Goal: Task Accomplishment & Management: Manage account settings

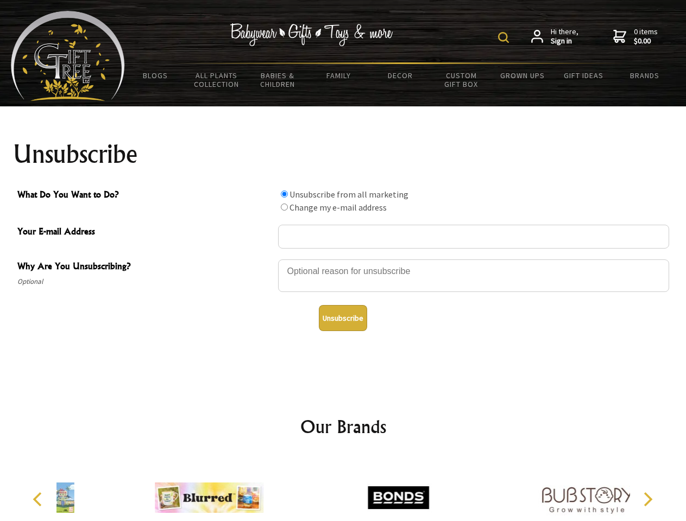
click at [505, 37] on img at bounding box center [503, 37] width 11 height 11
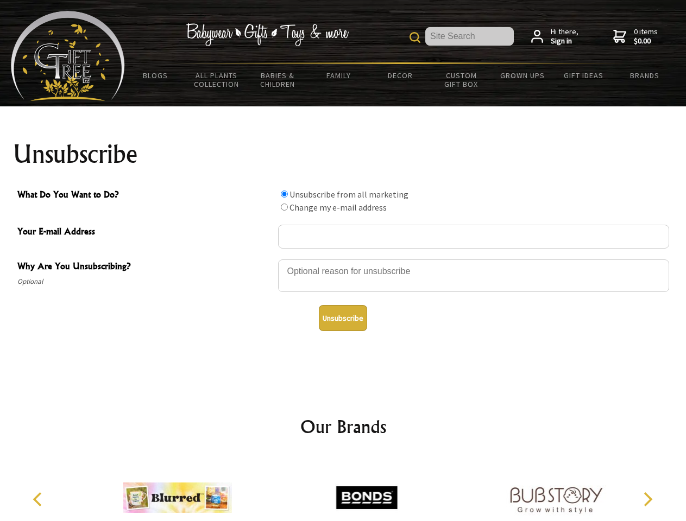
click at [343, 259] on div at bounding box center [473, 277] width 391 height 38
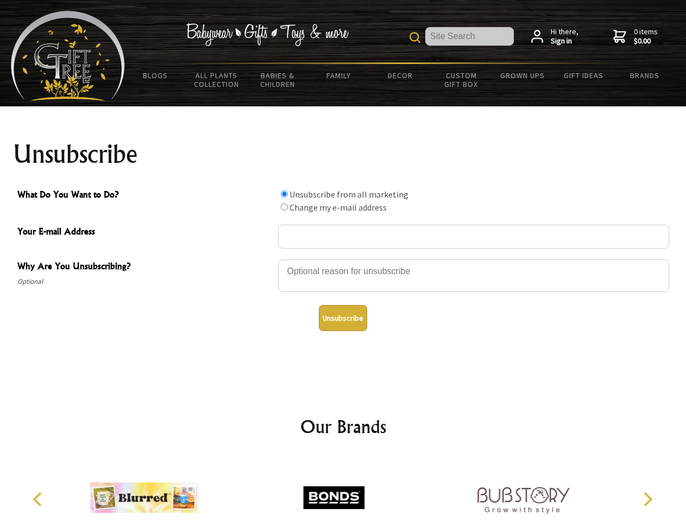
click at [284, 194] on input "What Do You Want to Do?" at bounding box center [284, 194] width 7 height 7
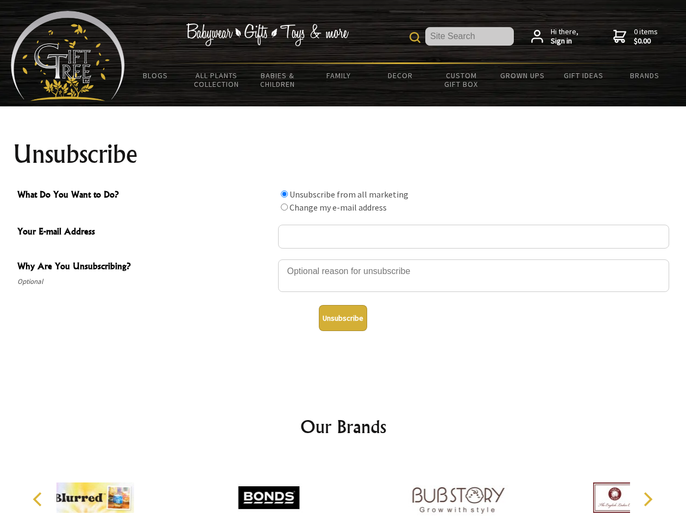
click at [284, 207] on input "What Do You Want to Do?" at bounding box center [284, 207] width 7 height 7
radio input "true"
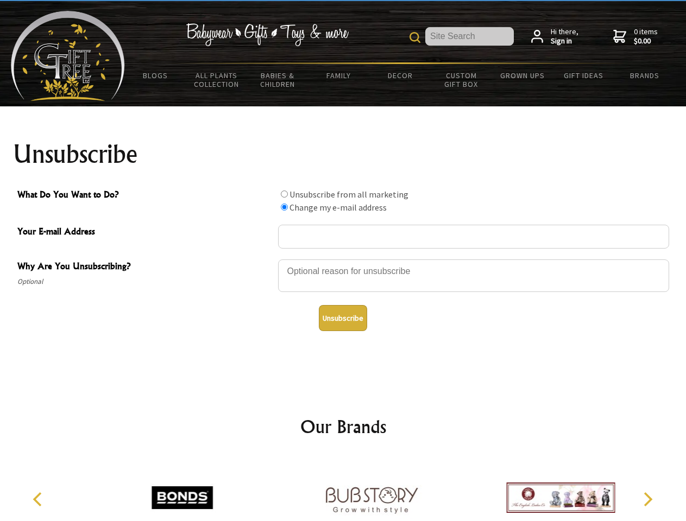
click at [343, 318] on button "Unsubscribe" at bounding box center [343, 318] width 48 height 26
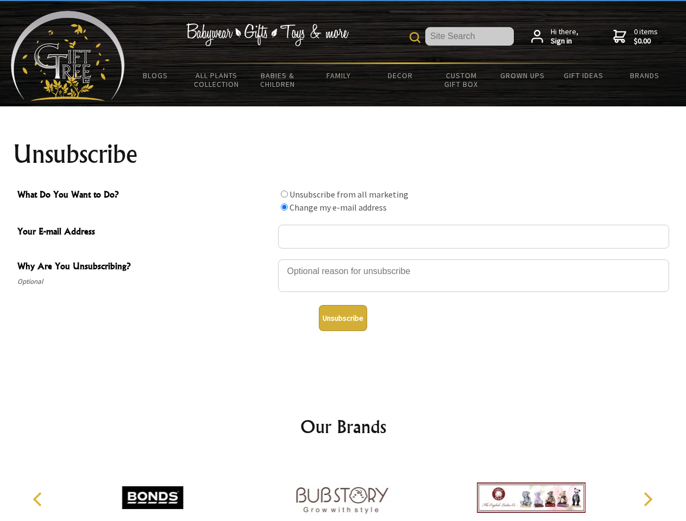
click at [343, 489] on img at bounding box center [341, 497] width 109 height 81
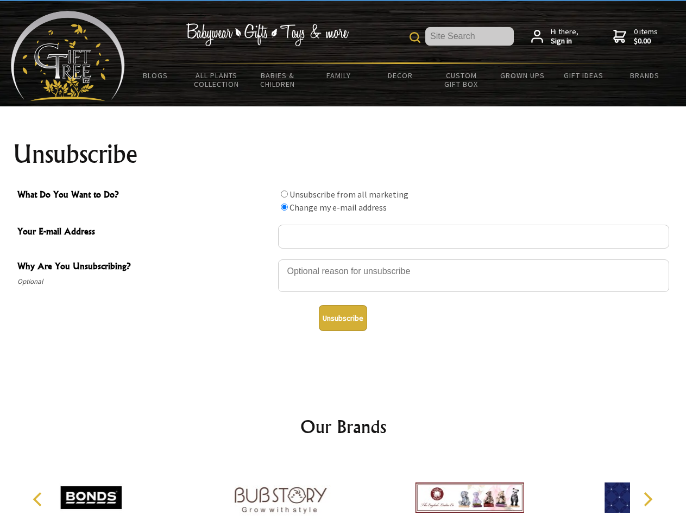
click at [39, 499] on icon "Previous" at bounding box center [38, 499] width 14 height 14
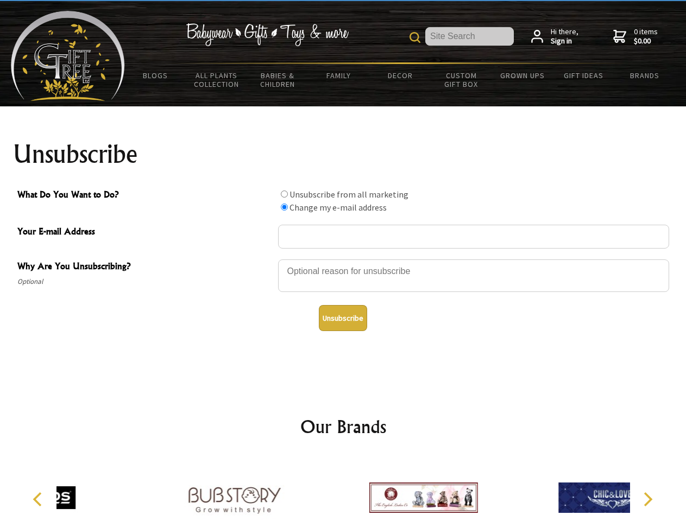
click at [647, 499] on icon "Next" at bounding box center [646, 499] width 14 height 14
